Goal: Navigation & Orientation: Find specific page/section

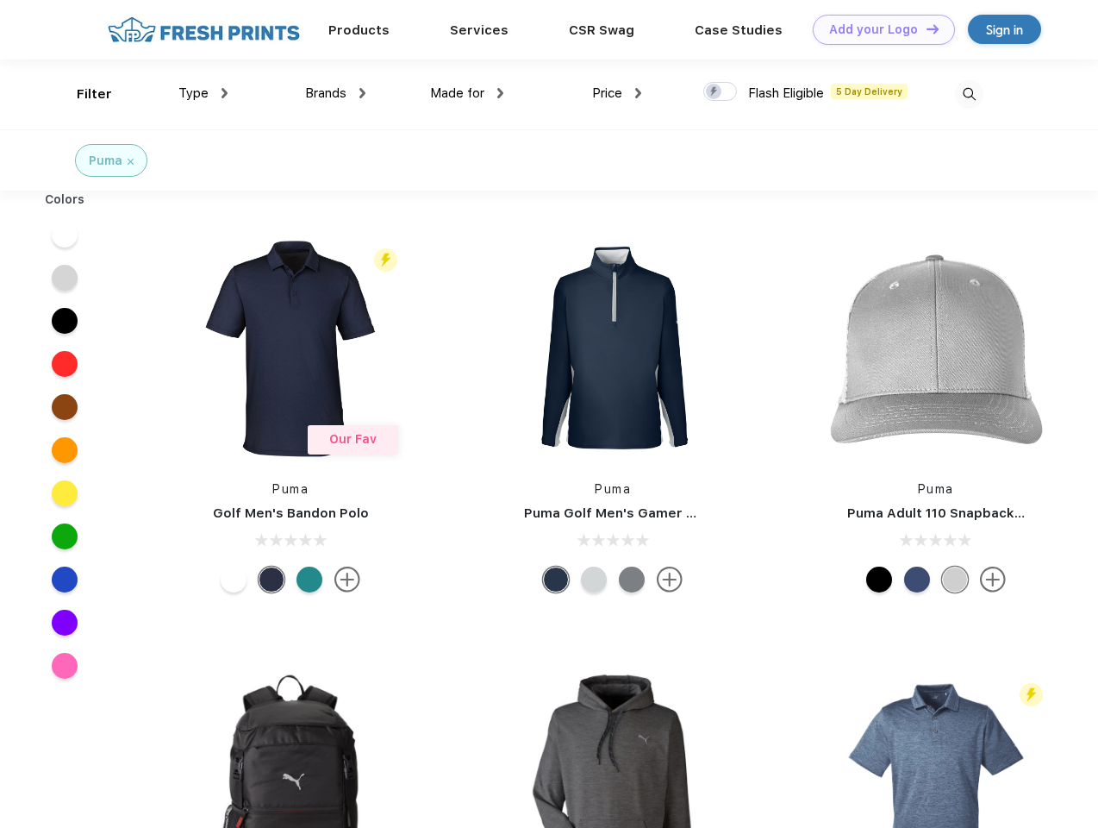
click at [878, 29] on link "Add your Logo Design Tool" at bounding box center [884, 30] width 142 height 30
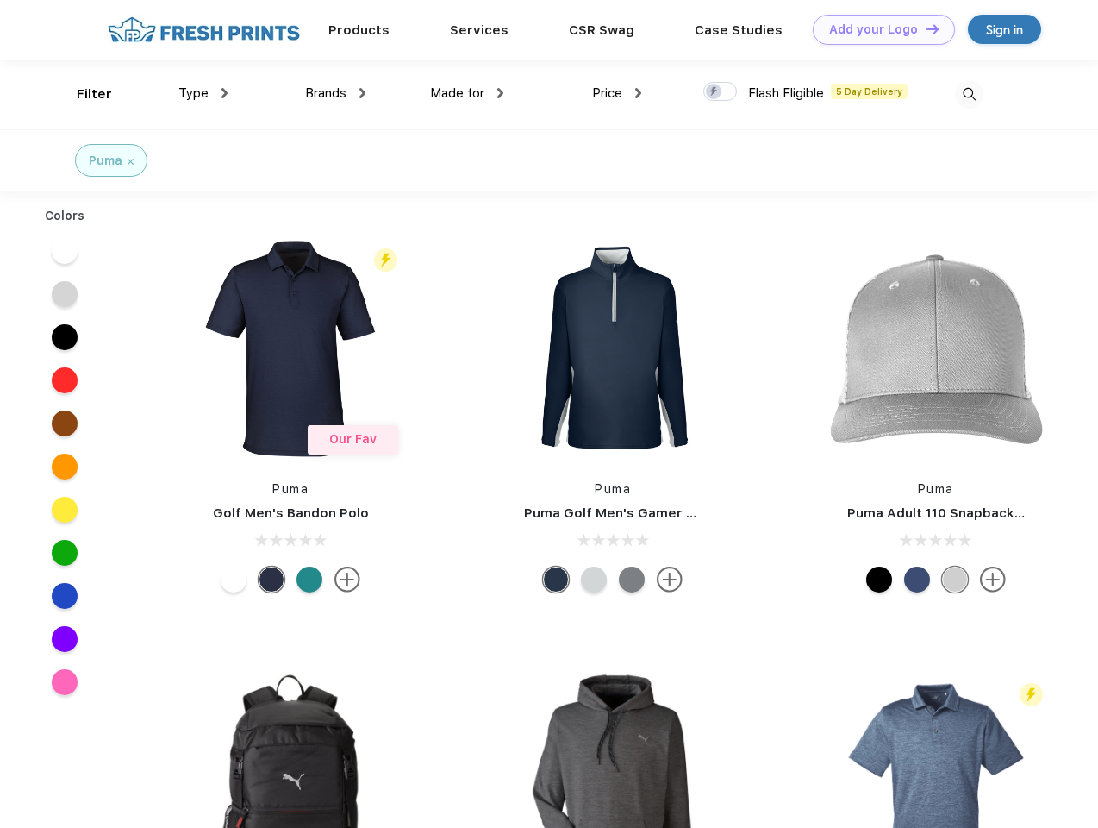
click at [0, 0] on div "Design Tool" at bounding box center [0, 0] width 0 height 0
click at [925, 28] on link "Add your Logo Design Tool" at bounding box center [884, 30] width 142 height 30
click at [83, 94] on div "Filter" at bounding box center [94, 94] width 35 height 20
click at [203, 93] on span "Type" at bounding box center [193, 93] width 30 height 16
click at [335, 93] on span "Brands" at bounding box center [325, 93] width 41 height 16
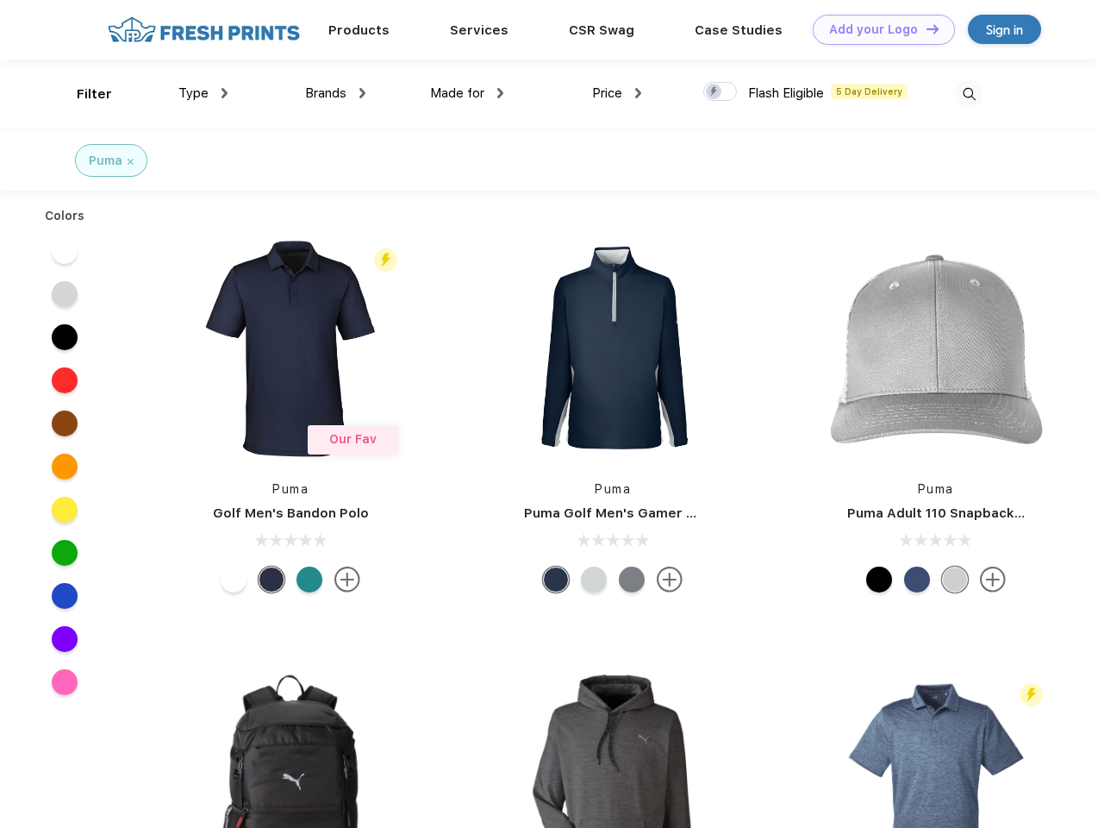
click at [467, 93] on span "Made for" at bounding box center [457, 93] width 54 height 16
click at [617, 93] on span "Price" at bounding box center [607, 93] width 30 height 16
click at [721, 92] on div at bounding box center [720, 91] width 34 height 19
click at [715, 92] on input "checkbox" at bounding box center [708, 86] width 11 height 11
click at [969, 94] on img at bounding box center [969, 94] width 28 height 28
